Goal: Task Accomplishment & Management: Manage account settings

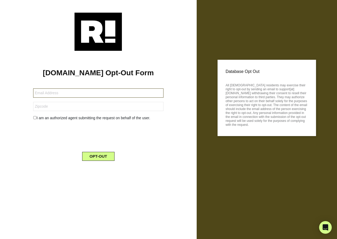
type input "[EMAIL_ADDRESS][DOMAIN_NAME]"
type input "13326"
type input "[EMAIL_ADDRESS][DOMAIN_NAME]"
type input "71241"
type input "[EMAIL_ADDRESS][DOMAIN_NAME]"
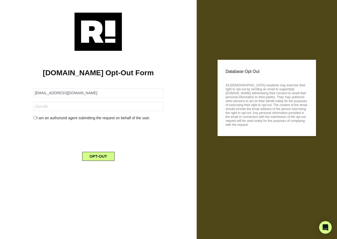
type input "08081"
